Goal: Task Accomplishment & Management: Manage account settings

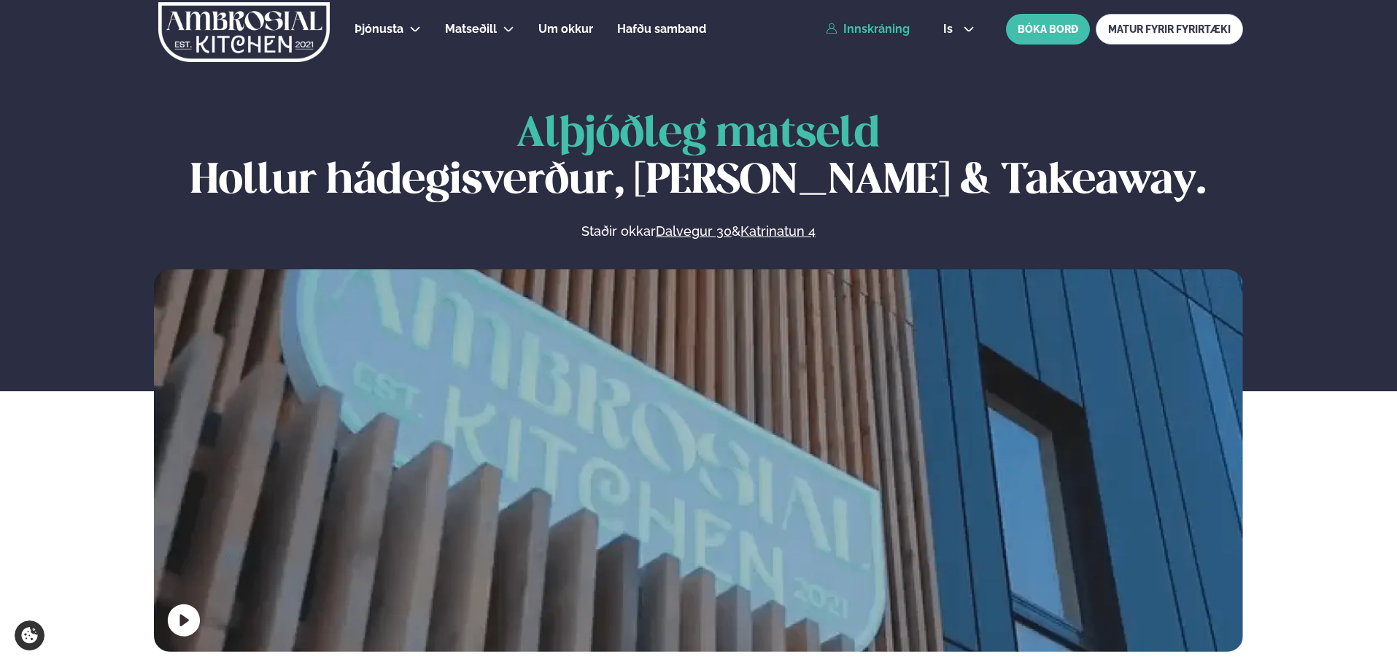
click at [468, 32] on link "Innskráning" at bounding box center [868, 29] width 84 height 13
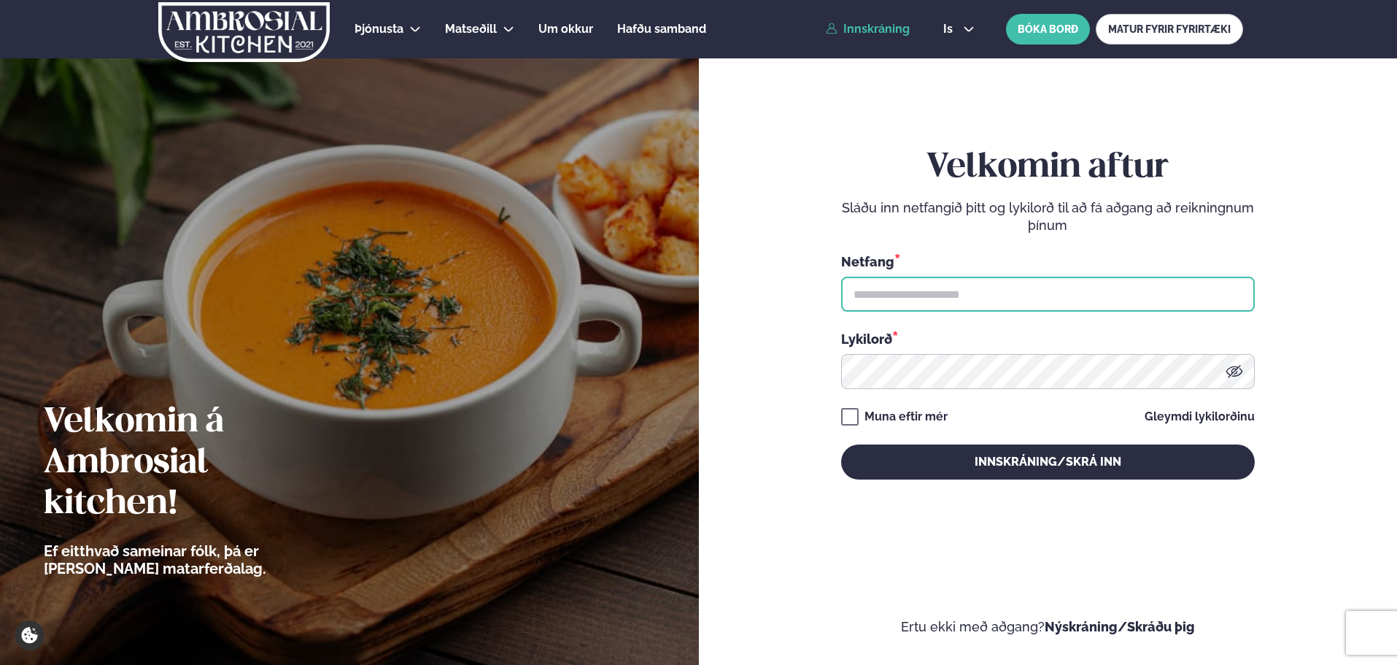
click at [468, 303] on input "text" at bounding box center [1048, 293] width 414 height 35
type input "**********"
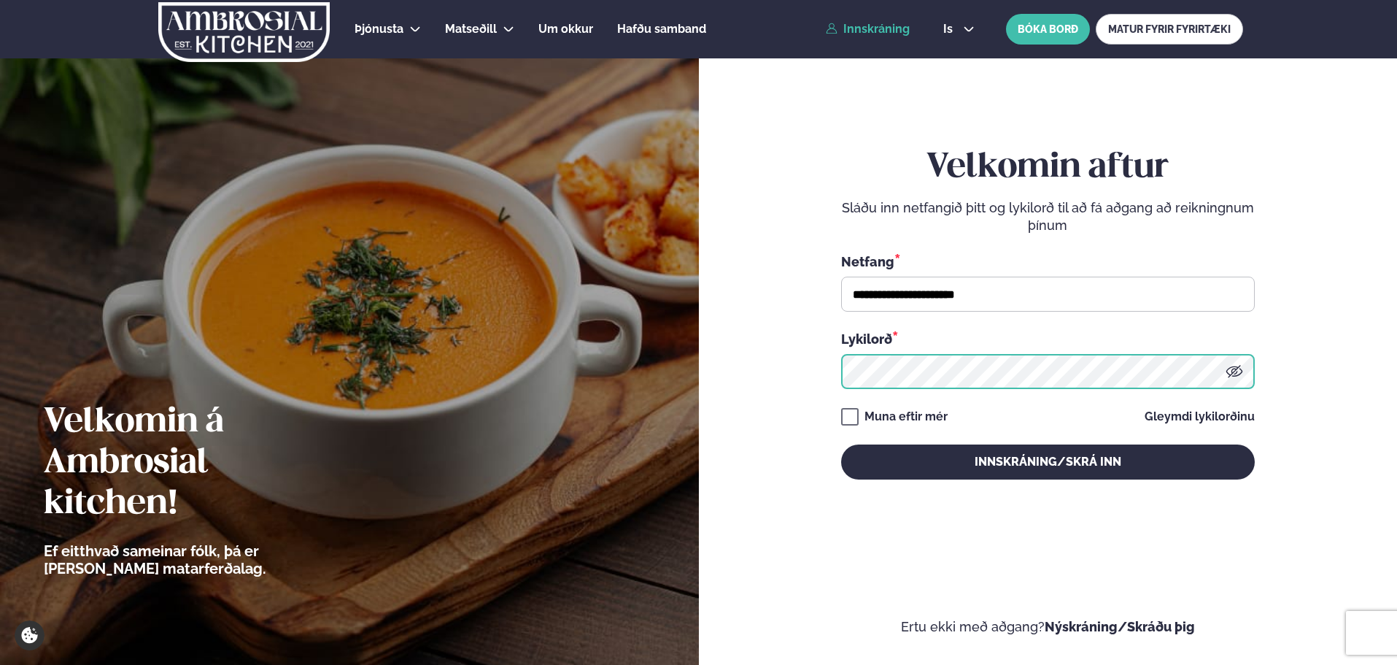
click at [468, 415] on button "Innskráning/Skrá inn" at bounding box center [1048, 461] width 414 height 35
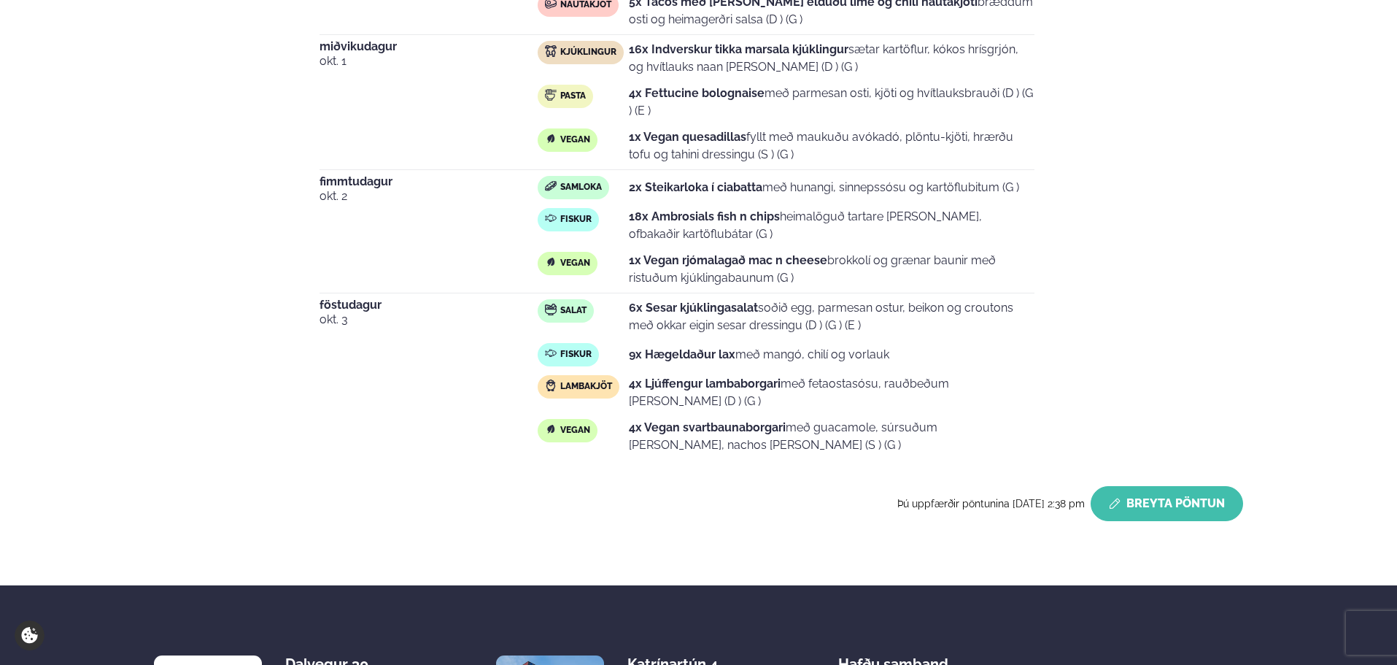
click at [468, 415] on button "Breyta Pöntun" at bounding box center [1166, 503] width 152 height 35
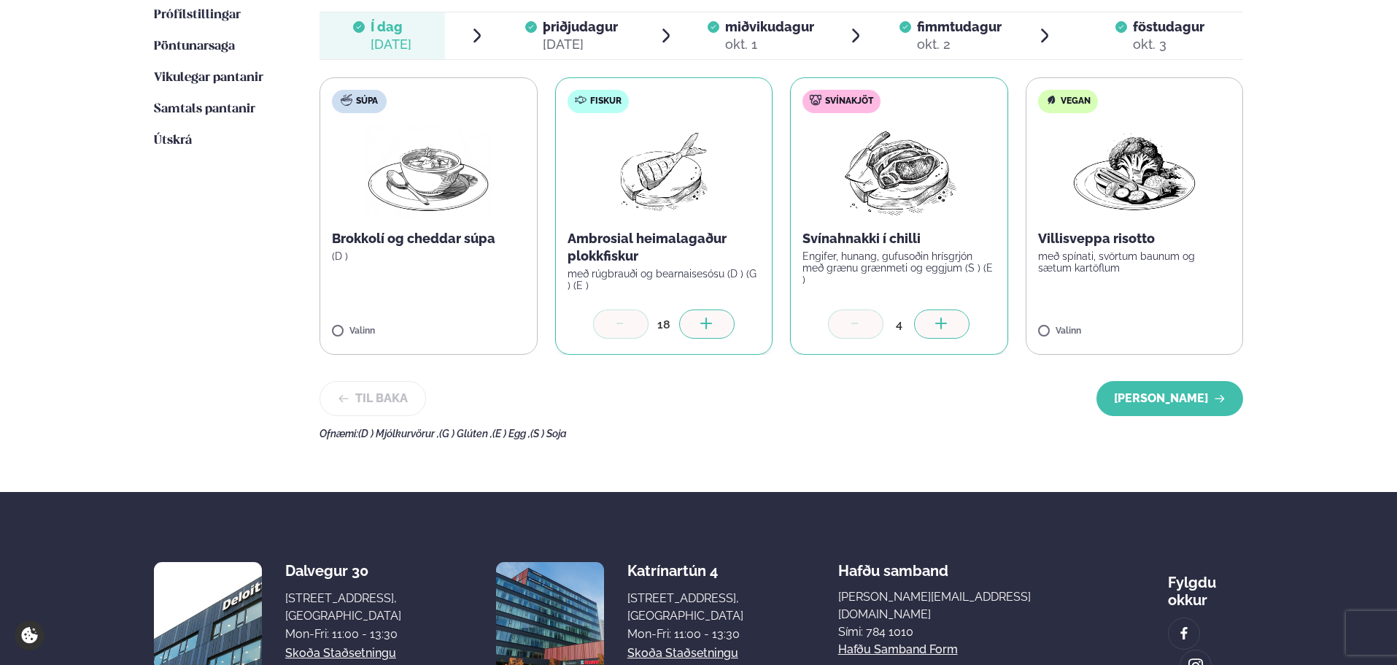
scroll to position [462, 0]
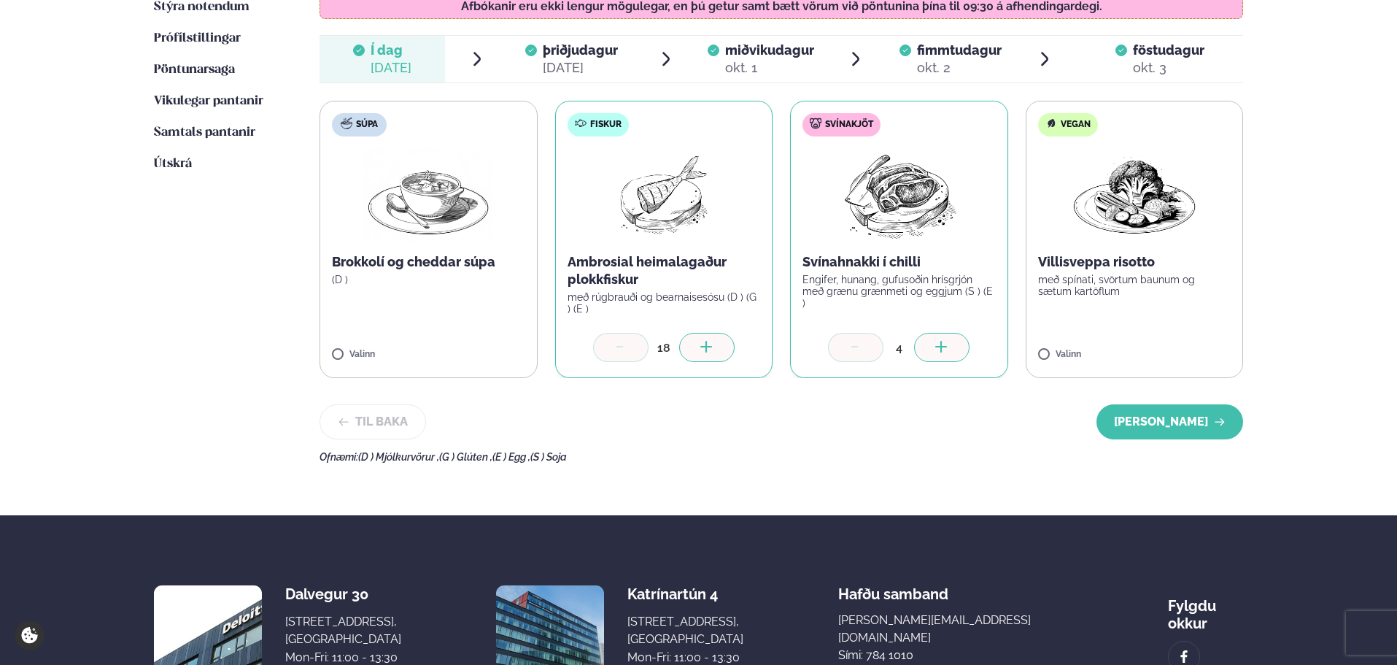
click at [468, 58] on div "þriðjudagur þri." at bounding box center [580, 51] width 75 height 18
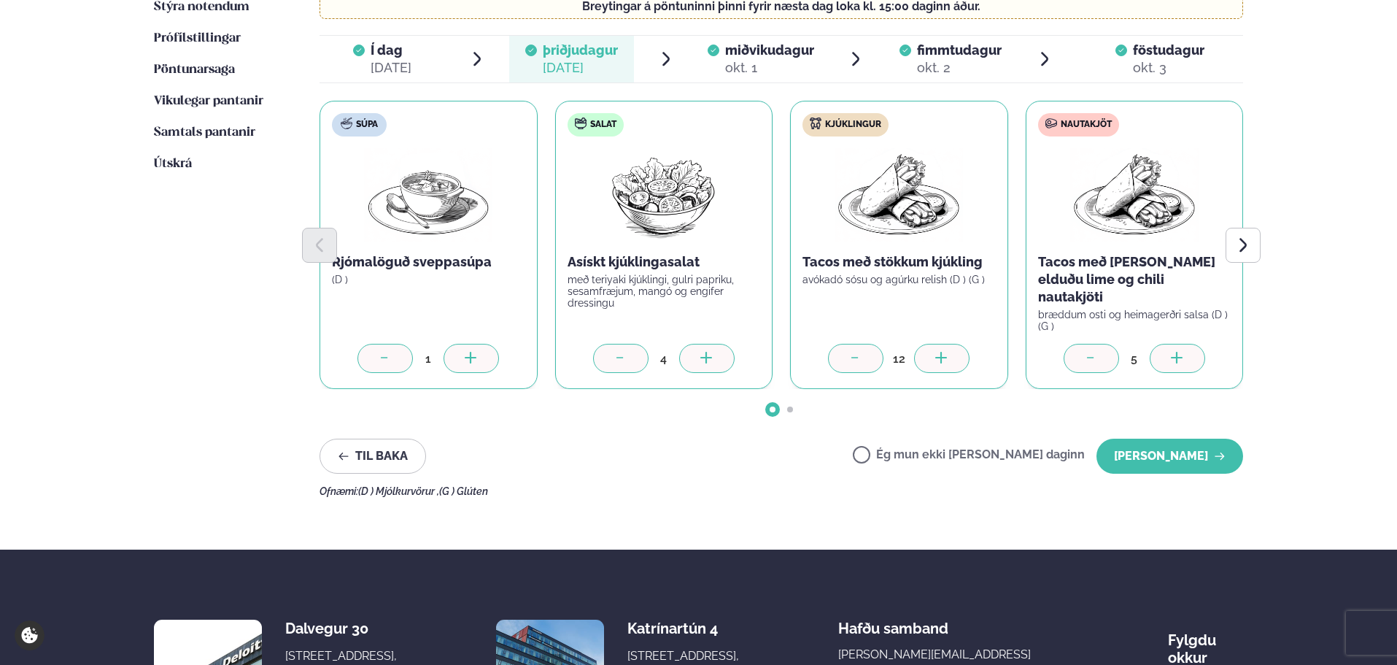
click at [468, 352] on icon at bounding box center [707, 359] width 15 height 15
click at [468, 415] on button "[PERSON_NAME]" at bounding box center [1169, 455] width 147 height 35
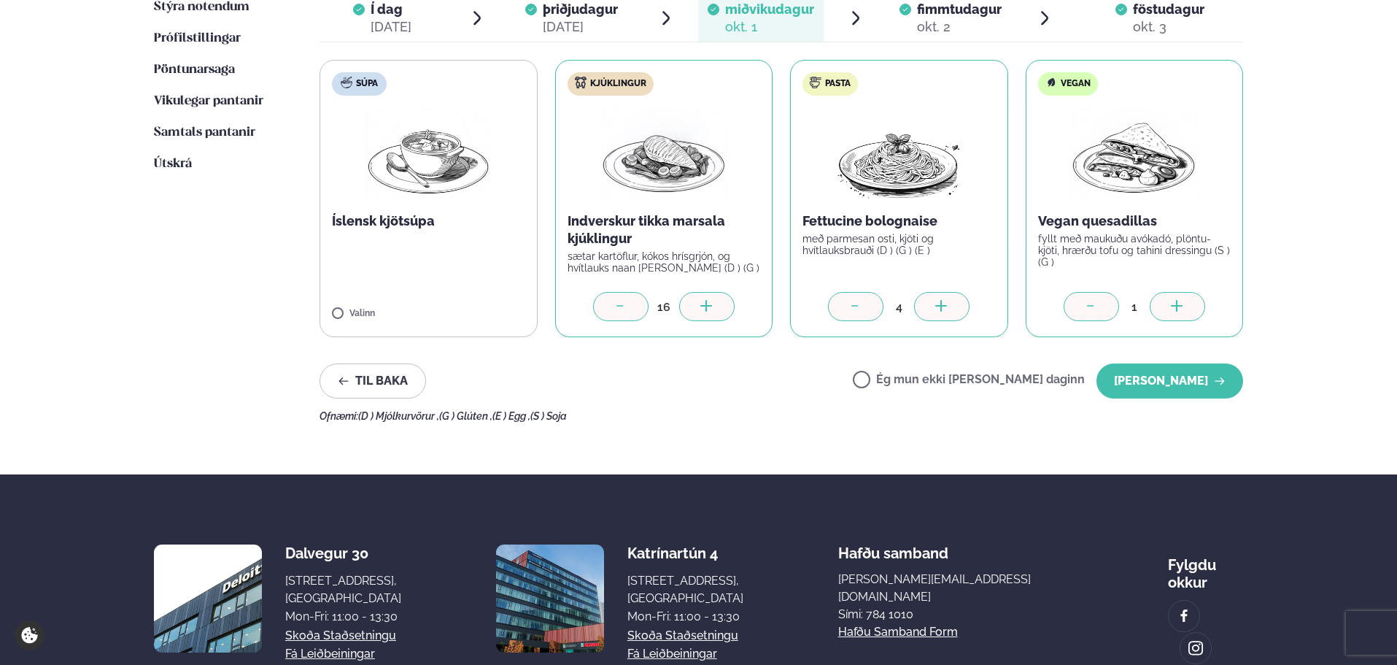
click at [468, 415] on div "Næstu viku matseðill Næsta vika Þessa viku matseðill Þessa viku Stýra notendum …" at bounding box center [698, 167] width 1177 height 614
click at [468, 376] on button "[PERSON_NAME]" at bounding box center [1169, 380] width 147 height 35
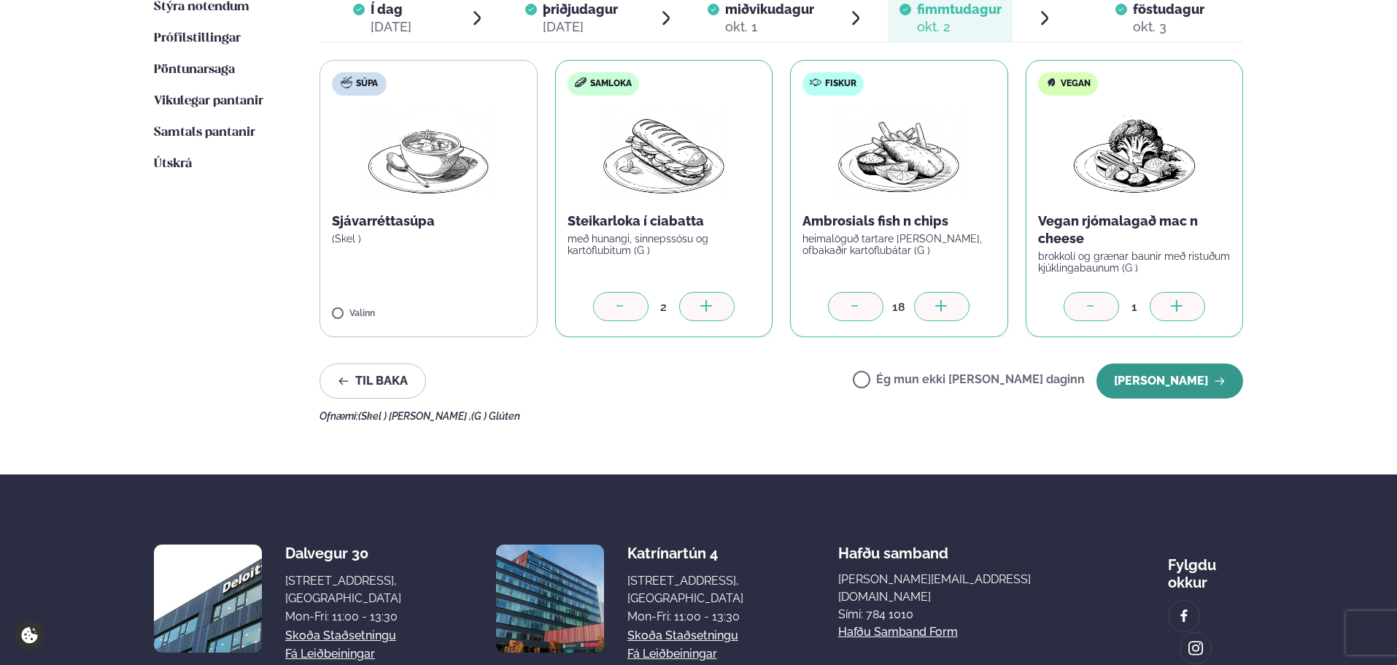
click at [468, 384] on button "[PERSON_NAME]" at bounding box center [1169, 380] width 147 height 35
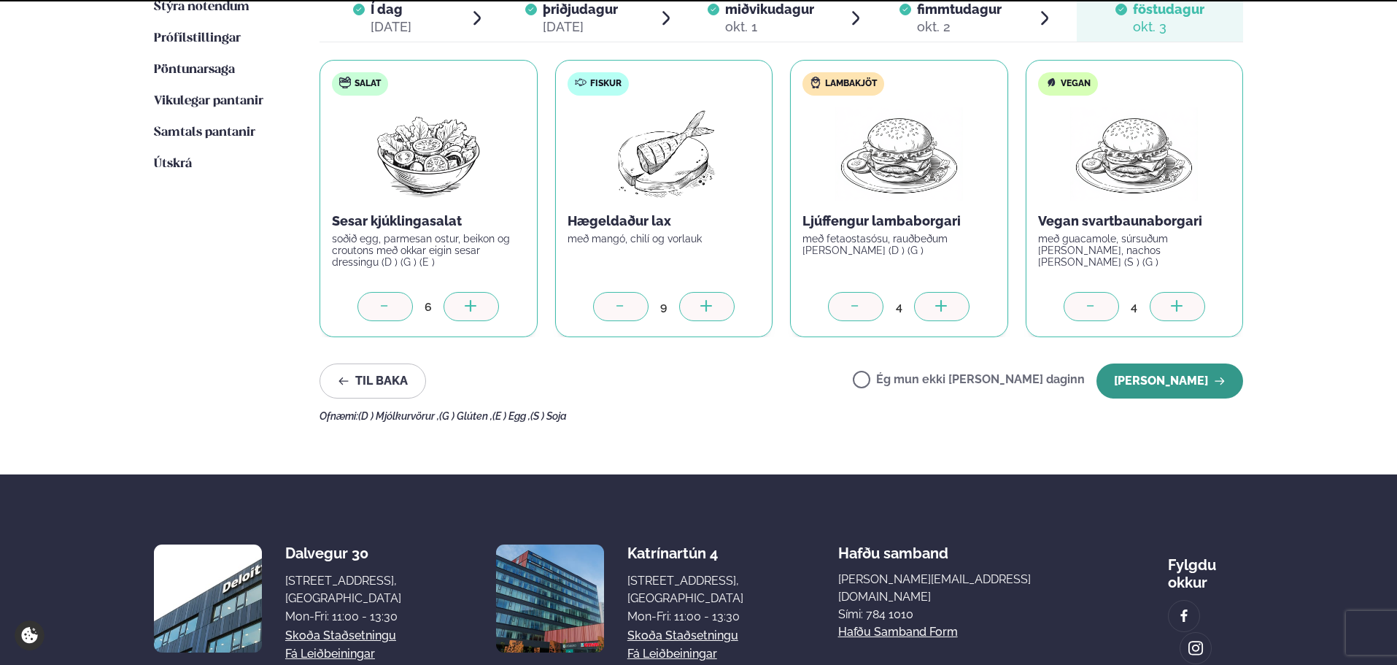
click at [468, 381] on button "[PERSON_NAME]" at bounding box center [1169, 380] width 147 height 35
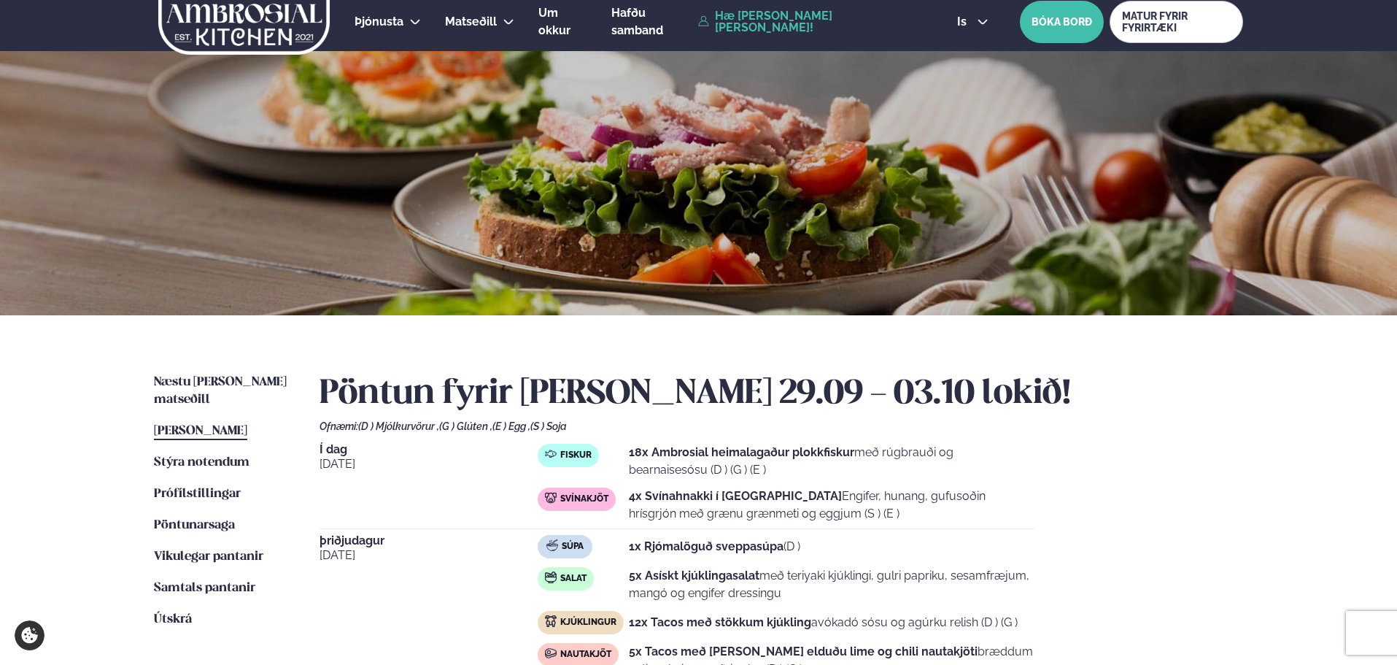
scroll to position [0, 0]
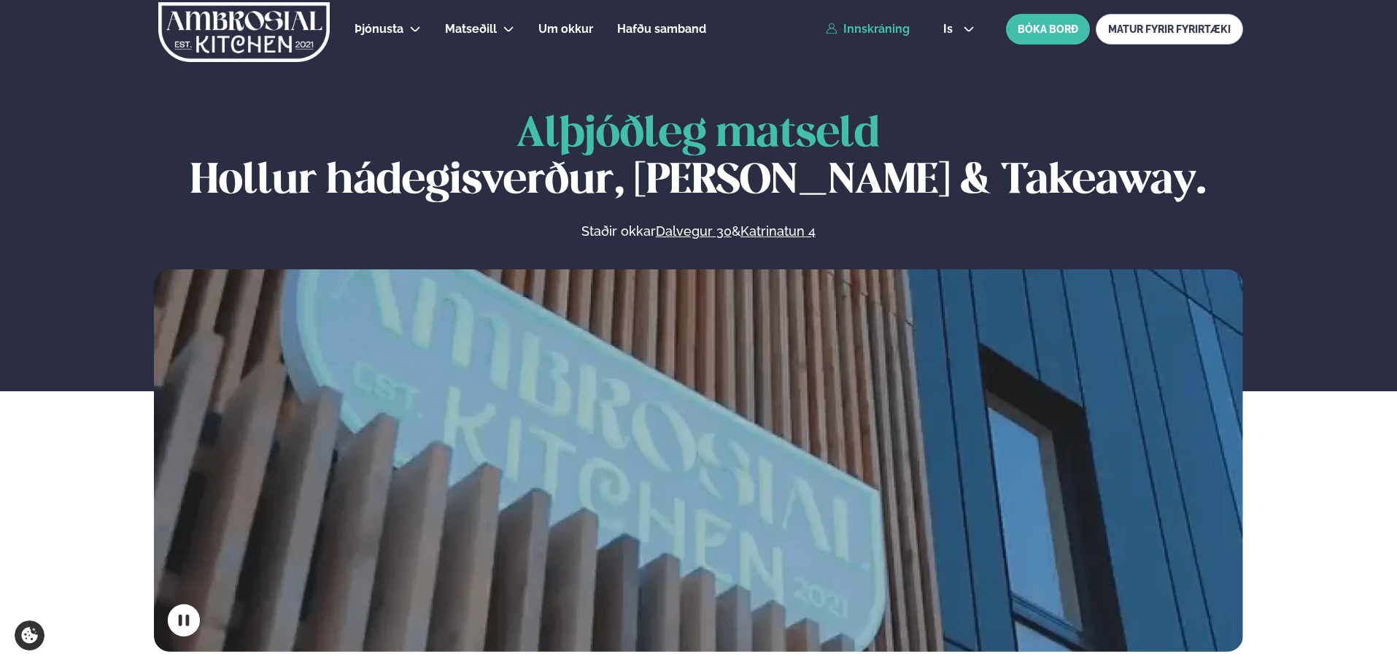
click at [871, 30] on link "Innskráning" at bounding box center [868, 29] width 84 height 13
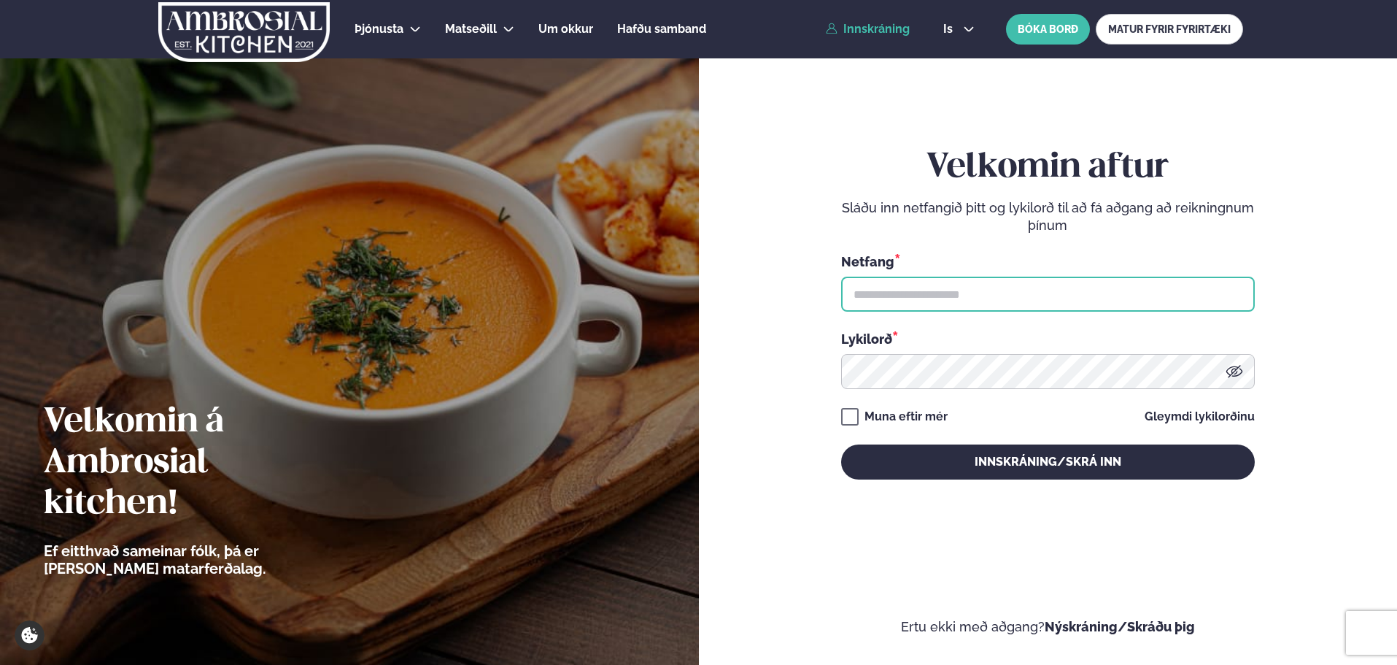
click at [902, 308] on input "text" at bounding box center [1048, 293] width 414 height 35
type input "**********"
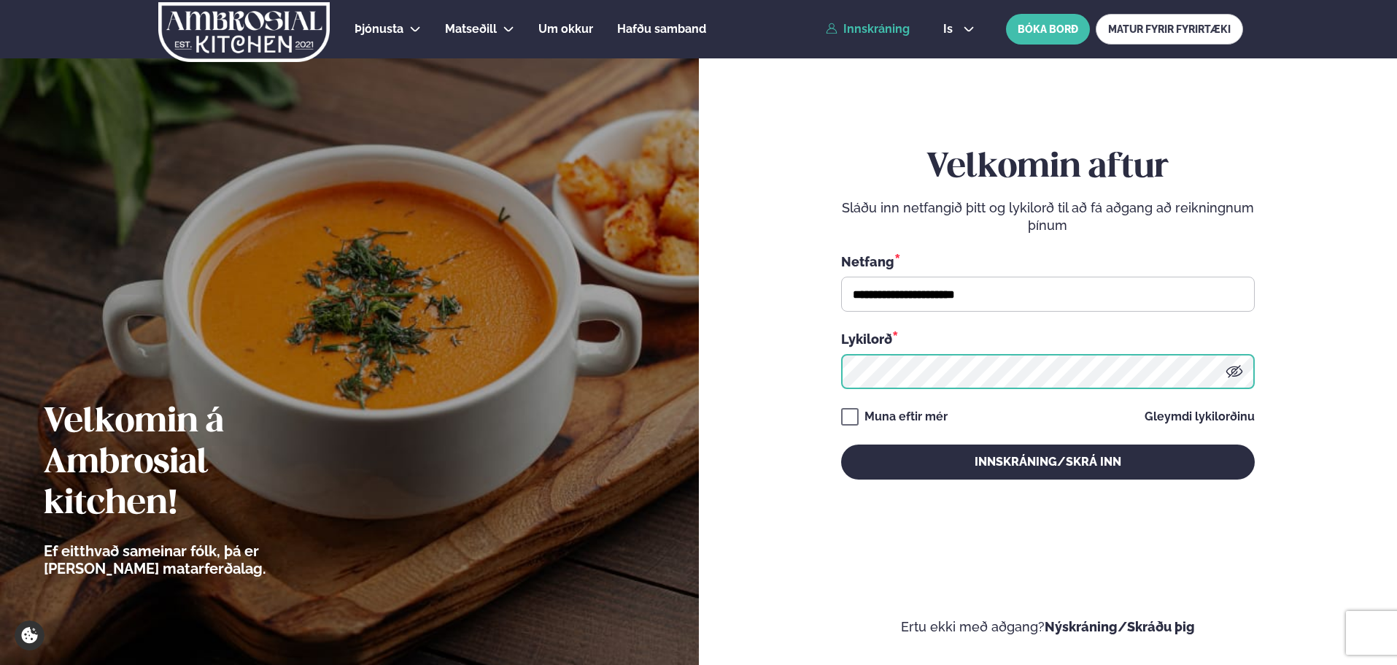
click at [841, 444] on button "Innskráning/Skrá inn" at bounding box center [1048, 461] width 414 height 35
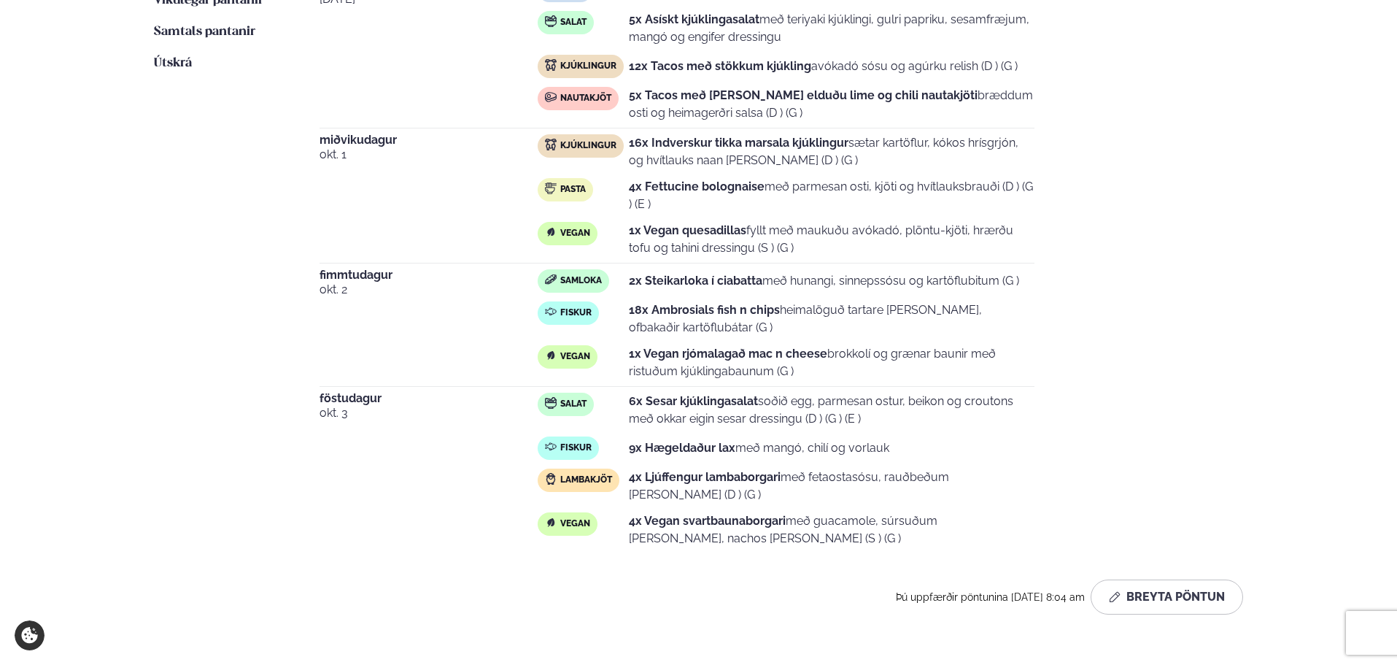
scroll to position [584, 0]
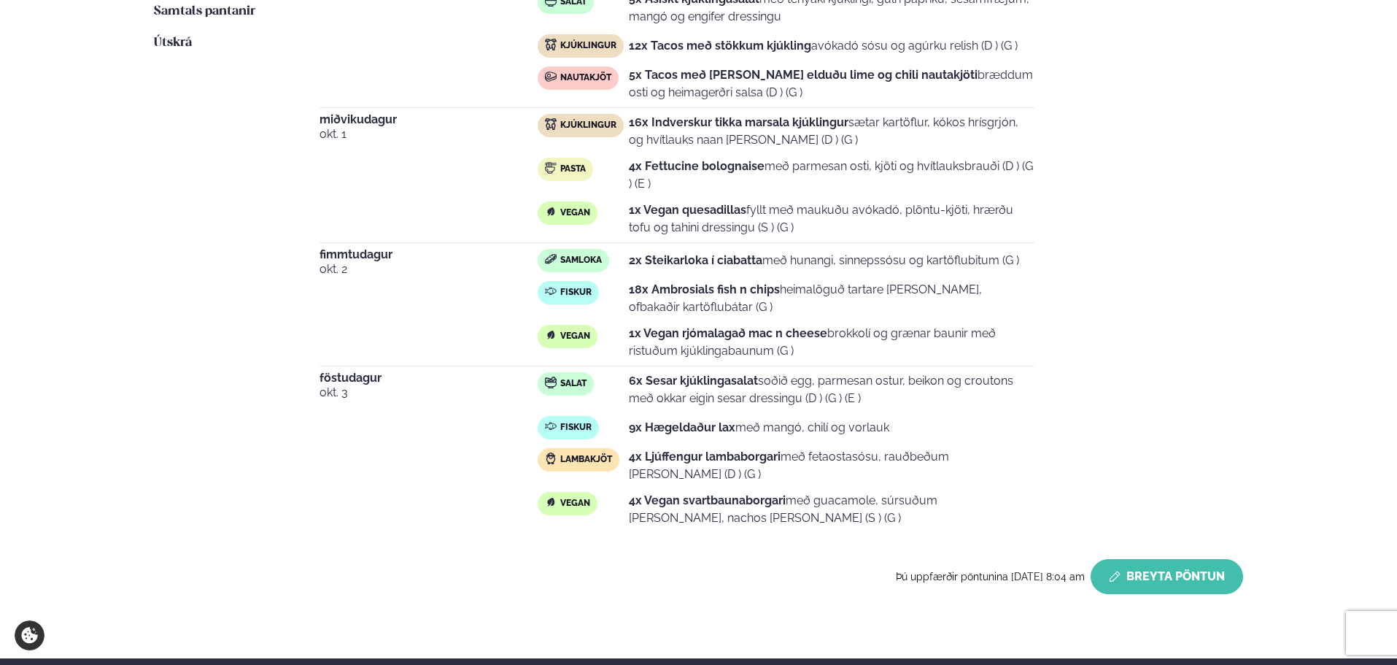
click at [1151, 575] on button "Breyta Pöntun" at bounding box center [1166, 576] width 152 height 35
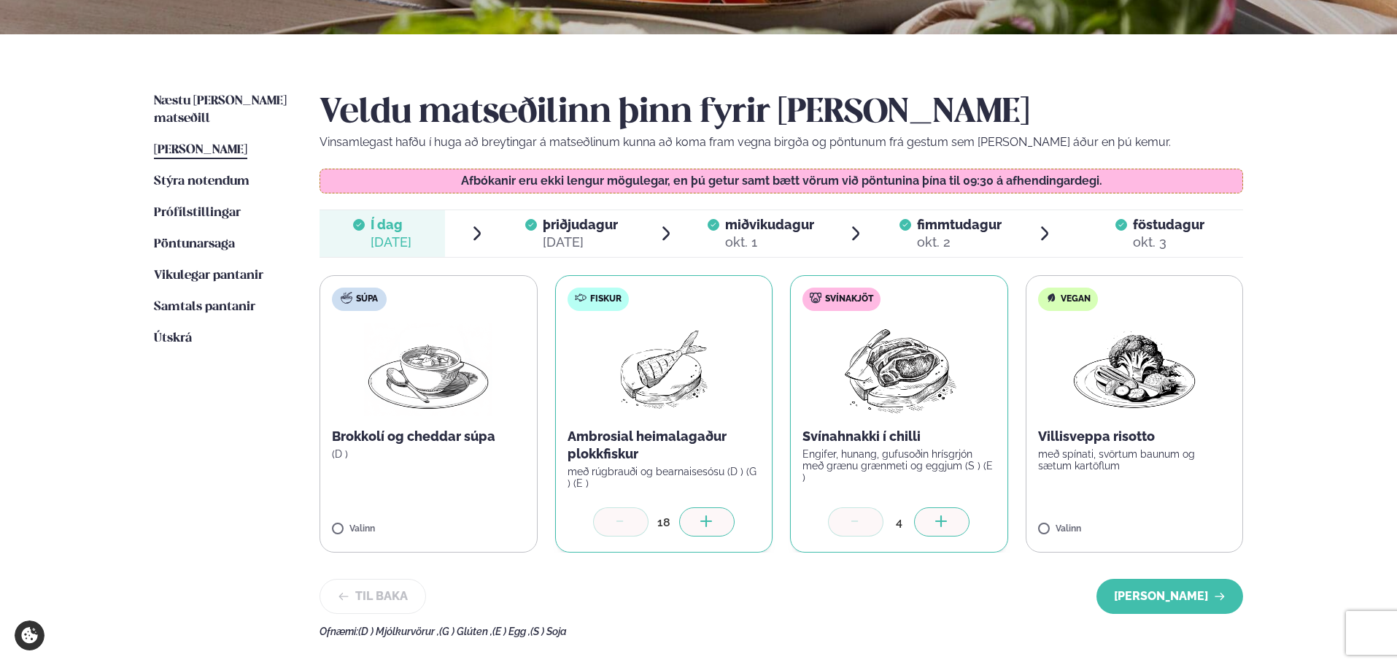
scroll to position [292, 0]
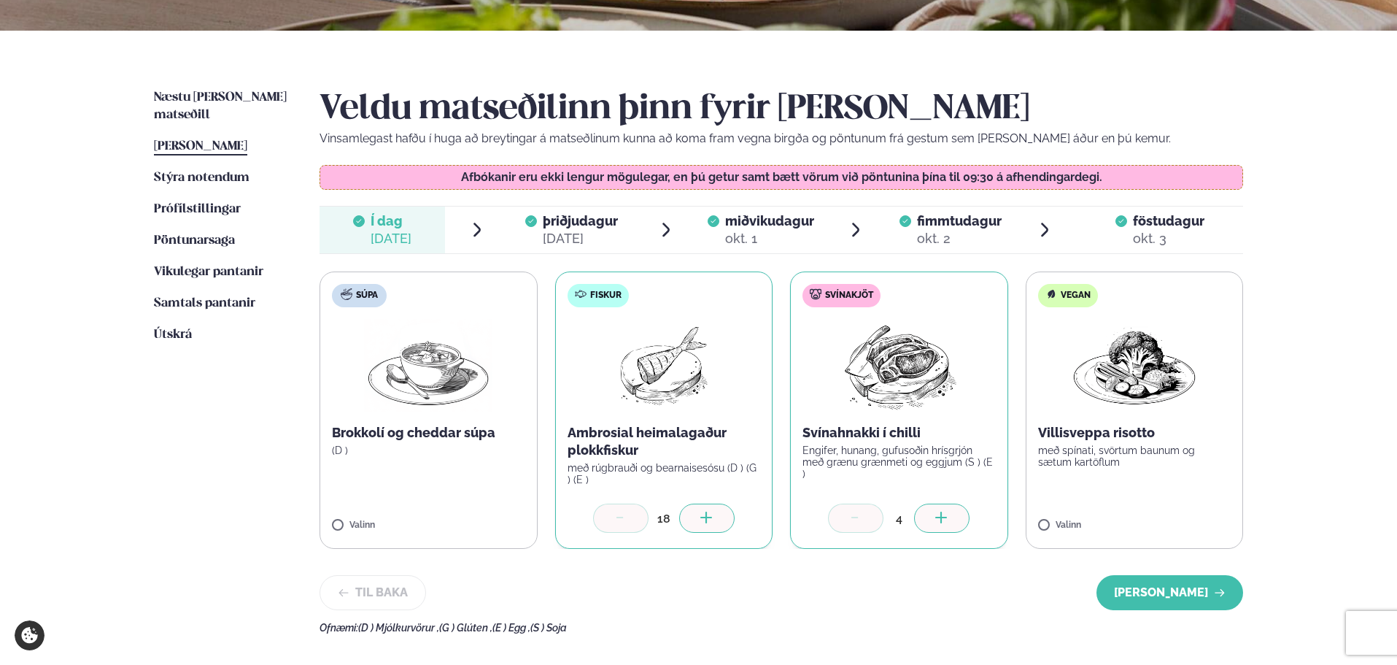
click at [725, 524] on div at bounding box center [706, 517] width 55 height 29
click at [1212, 594] on button "[PERSON_NAME]" at bounding box center [1169, 592] width 147 height 35
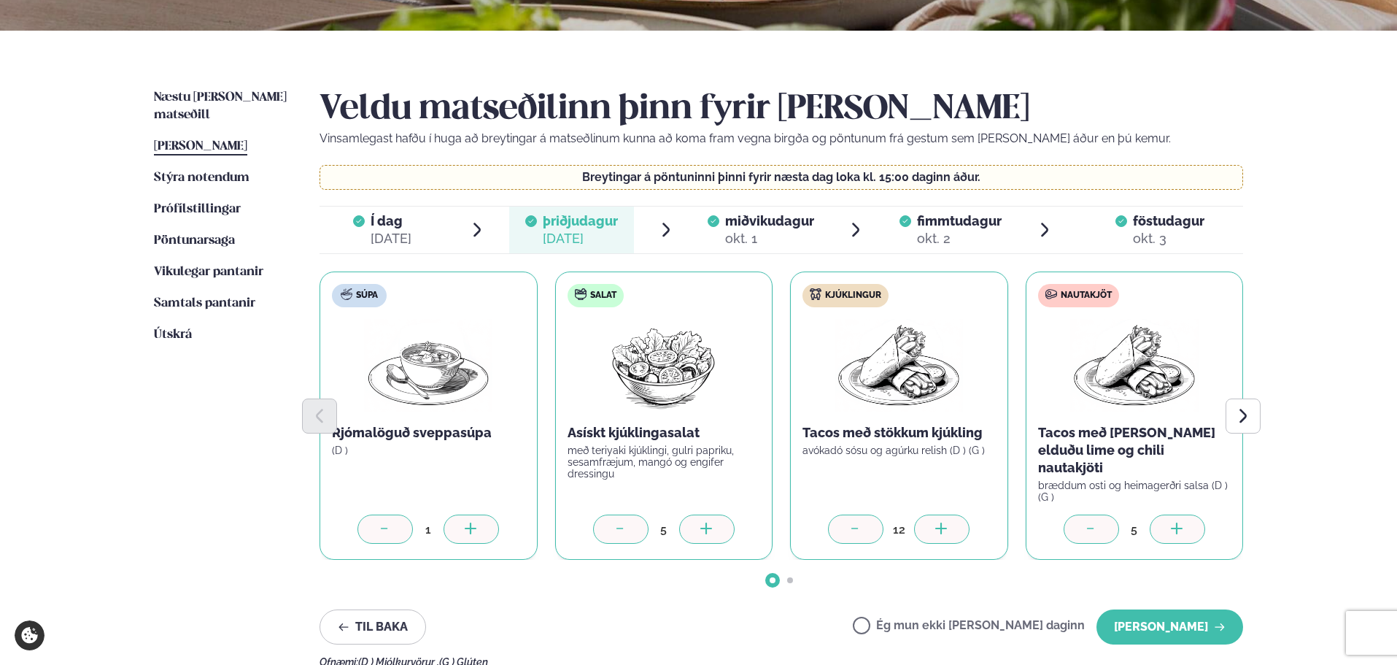
click at [957, 522] on div at bounding box center [941, 528] width 55 height 29
click at [1144, 610] on button "[PERSON_NAME]" at bounding box center [1169, 626] width 147 height 35
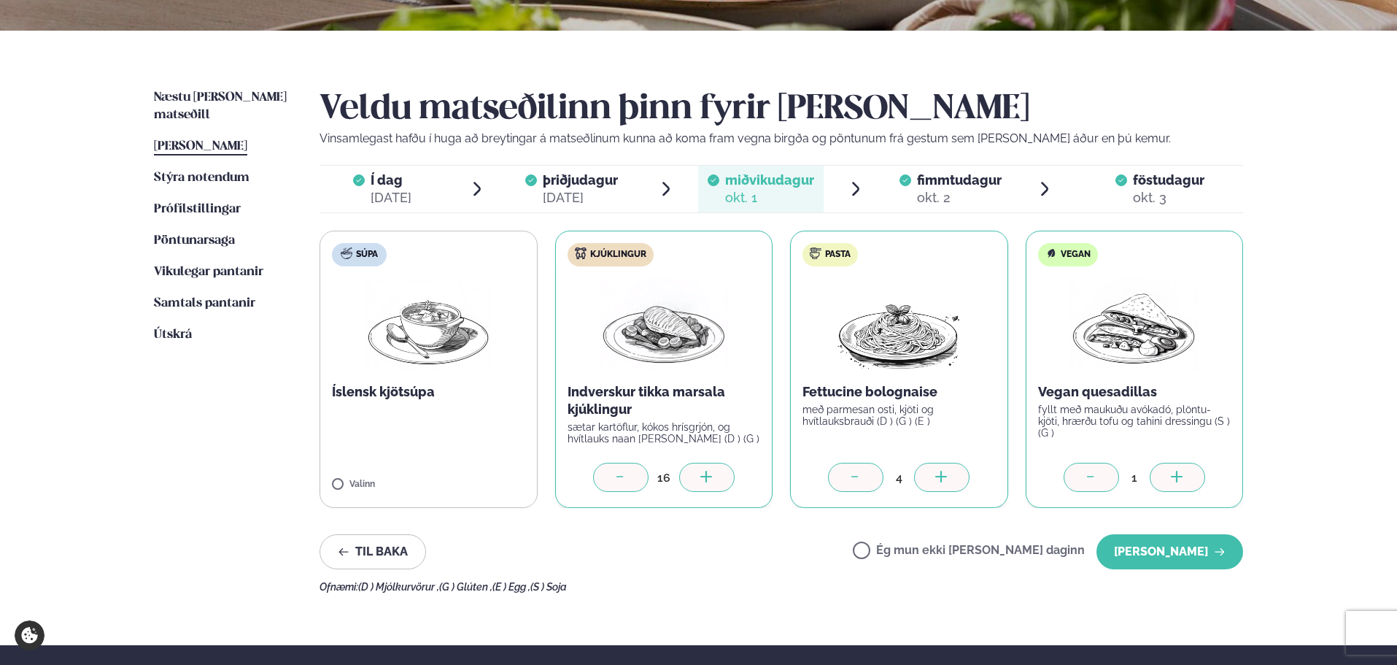
click at [726, 473] on div at bounding box center [706, 476] width 55 height 29
click at [1191, 546] on button "[PERSON_NAME]" at bounding box center [1169, 551] width 147 height 35
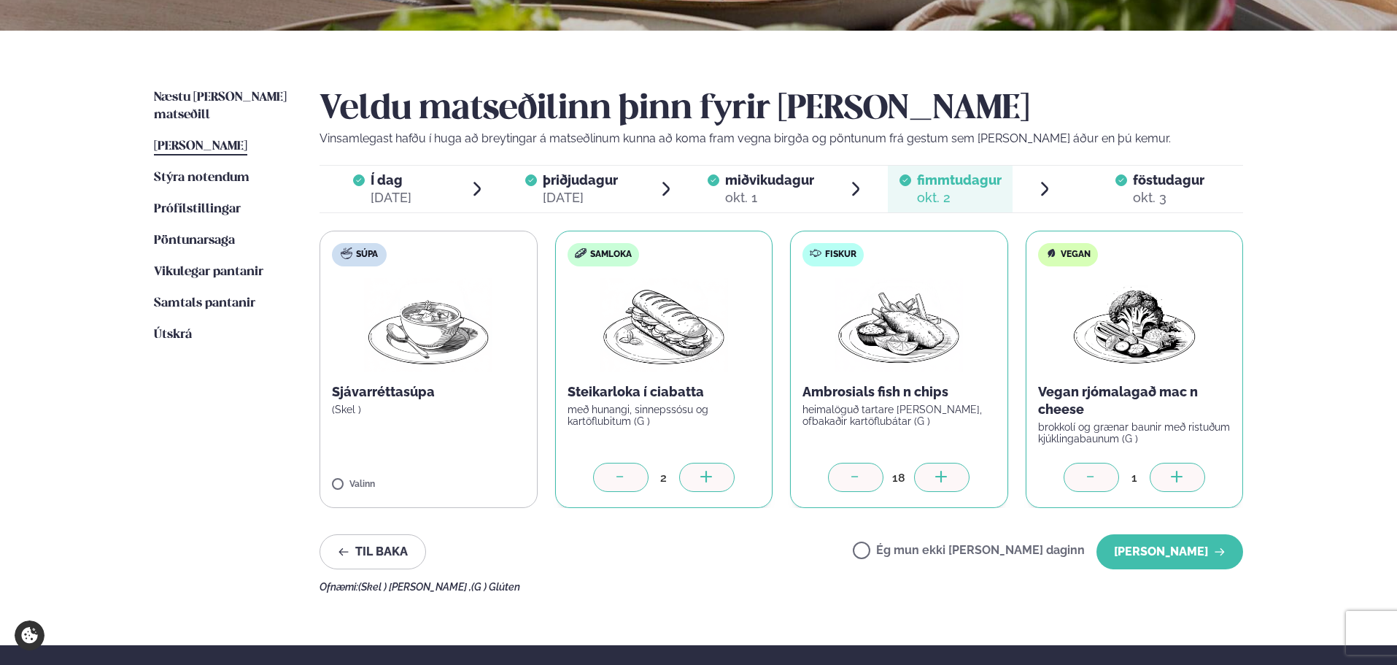
click at [951, 478] on div at bounding box center [941, 476] width 55 height 29
click at [1152, 538] on button "[PERSON_NAME]" at bounding box center [1169, 551] width 147 height 35
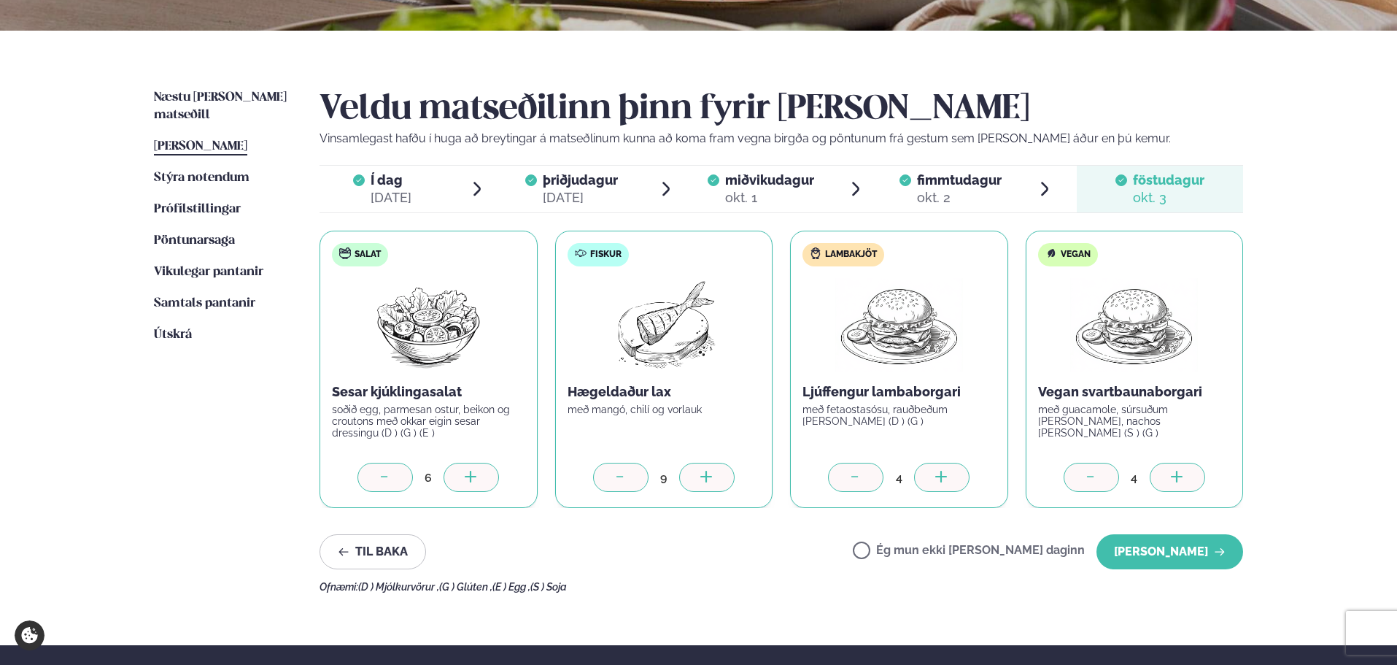
click at [716, 478] on div at bounding box center [706, 476] width 55 height 29
click at [1141, 557] on button "[PERSON_NAME]" at bounding box center [1169, 551] width 147 height 35
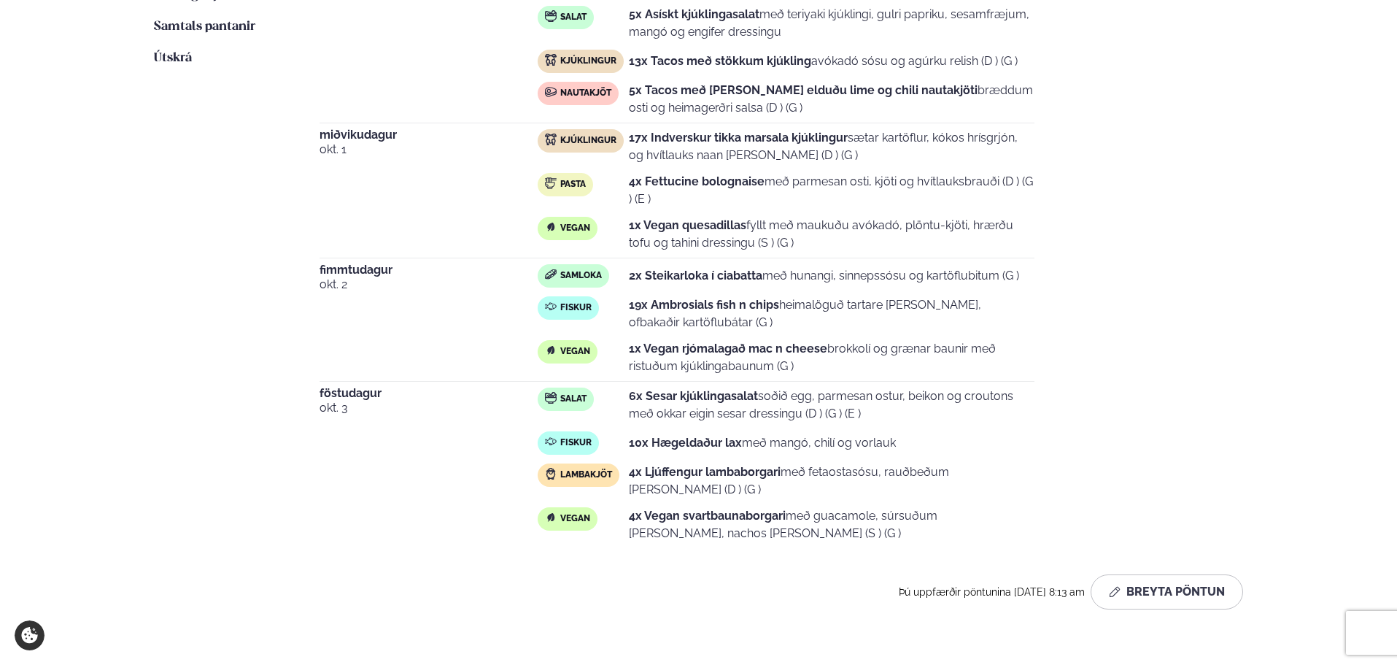
scroll to position [802, 0]
